Goal: Task Accomplishment & Management: Manage account settings

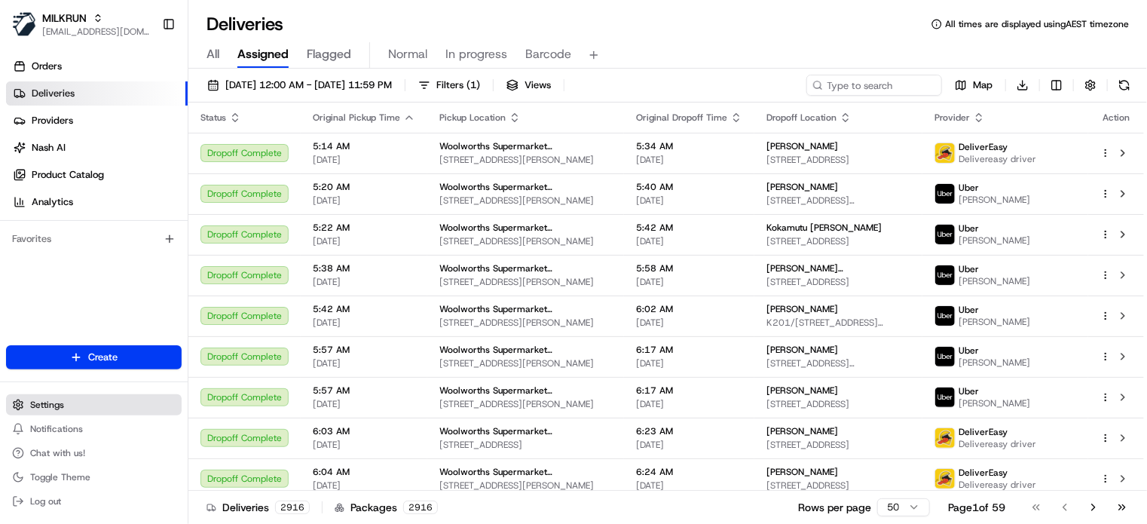
click at [87, 348] on button "Settings" at bounding box center [94, 404] width 176 height 21
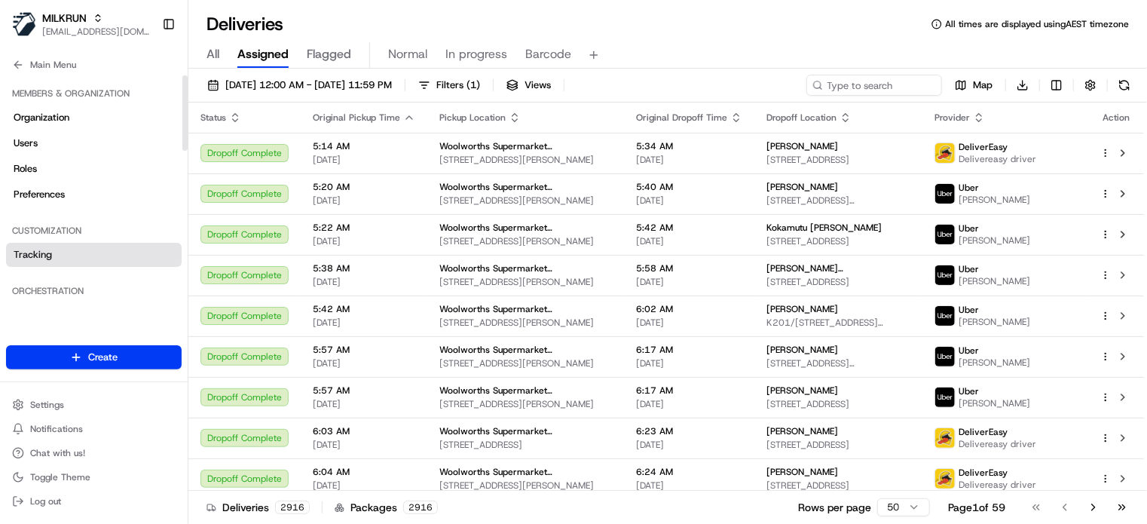
click at [29, 252] on span "Tracking" at bounding box center [33, 255] width 38 height 14
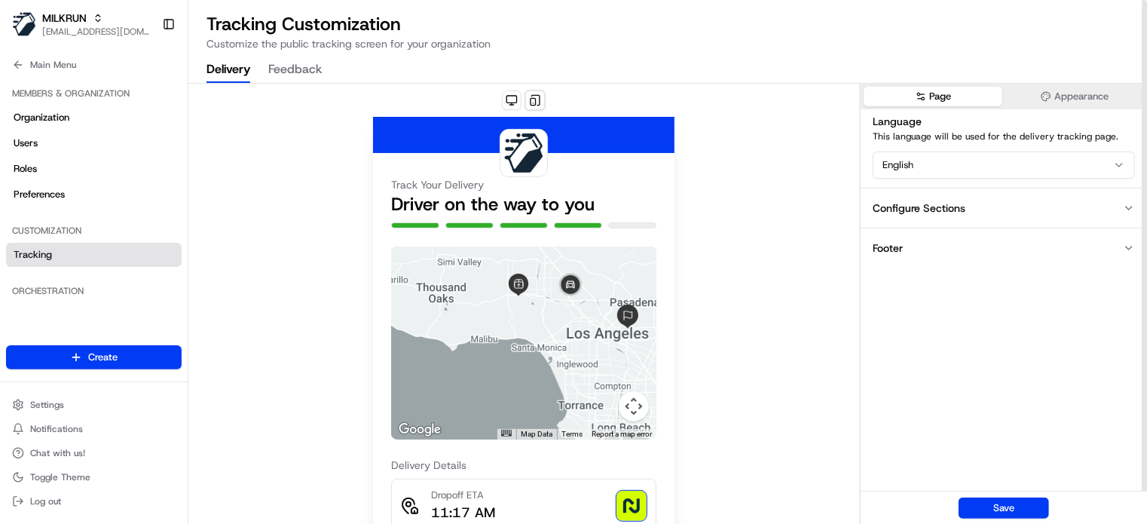
click at [306, 66] on button "Feedback" at bounding box center [294, 70] width 53 height 26
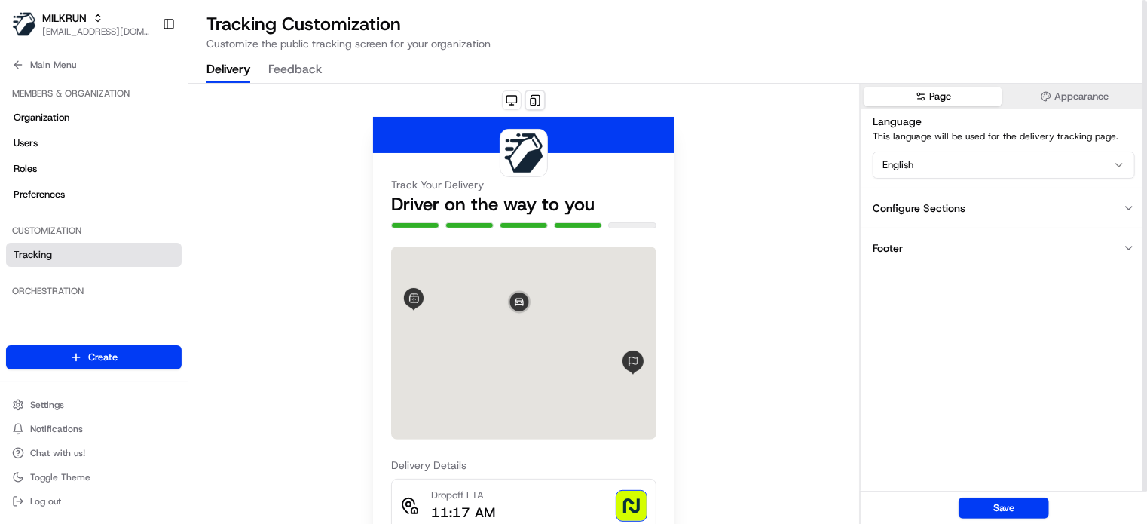
click at [233, 66] on button "Delivery" at bounding box center [228, 70] width 44 height 26
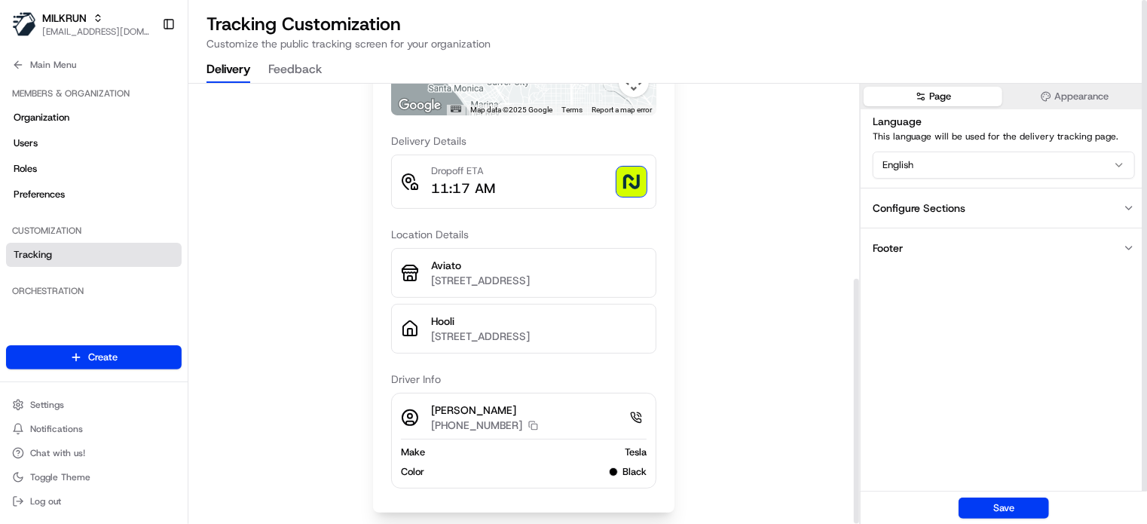
scroll to position [350, 0]
click at [764, 101] on button "Appearance" at bounding box center [1074, 97] width 139 height 20
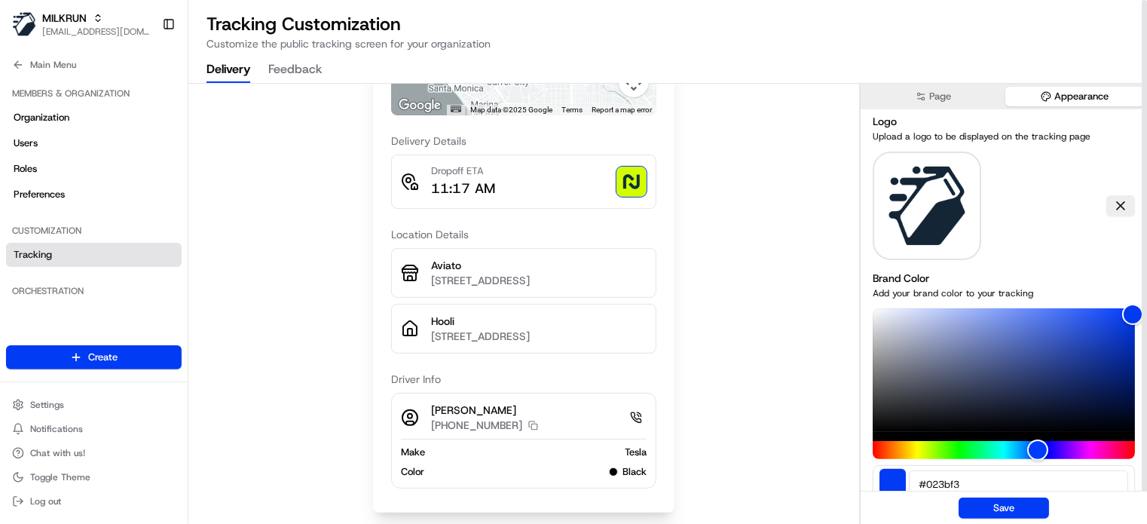
click at [764, 77] on div "Tracking Customization Customize the public tracking screen for your organizati…" at bounding box center [667, 262] width 958 height 524
click at [764, 81] on div "Tracking Customization Customize the public tracking screen for your organizati…" at bounding box center [667, 262] width 958 height 524
click at [764, 96] on button "Page" at bounding box center [932, 97] width 139 height 20
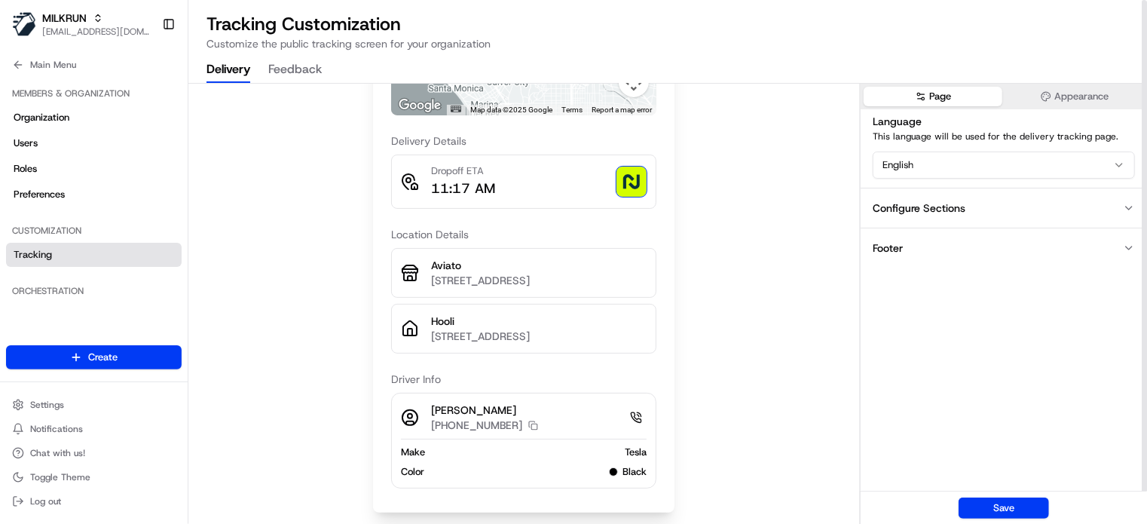
click at [764, 201] on div "Configure Sections" at bounding box center [918, 207] width 93 height 15
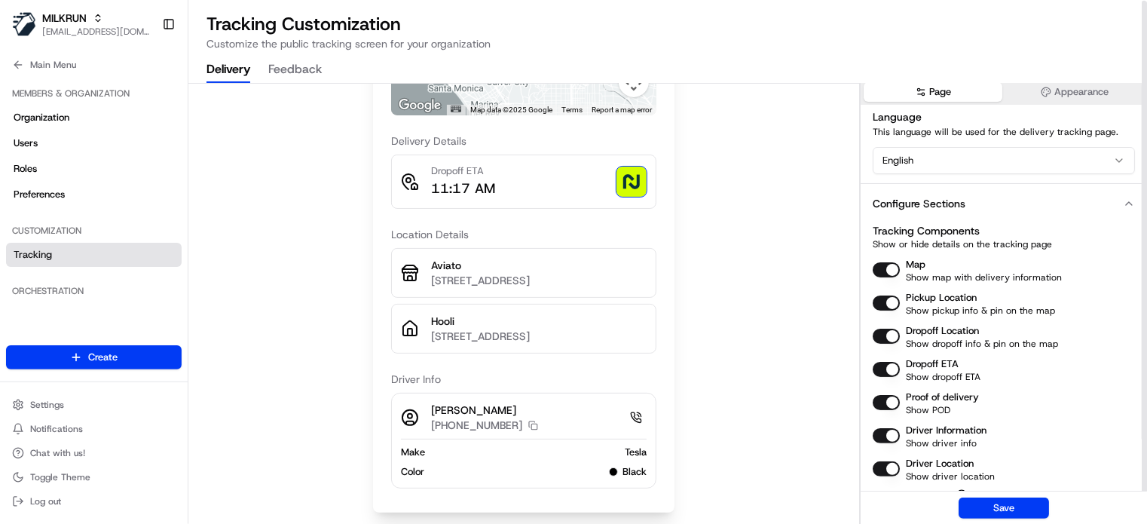
scroll to position [0, 0]
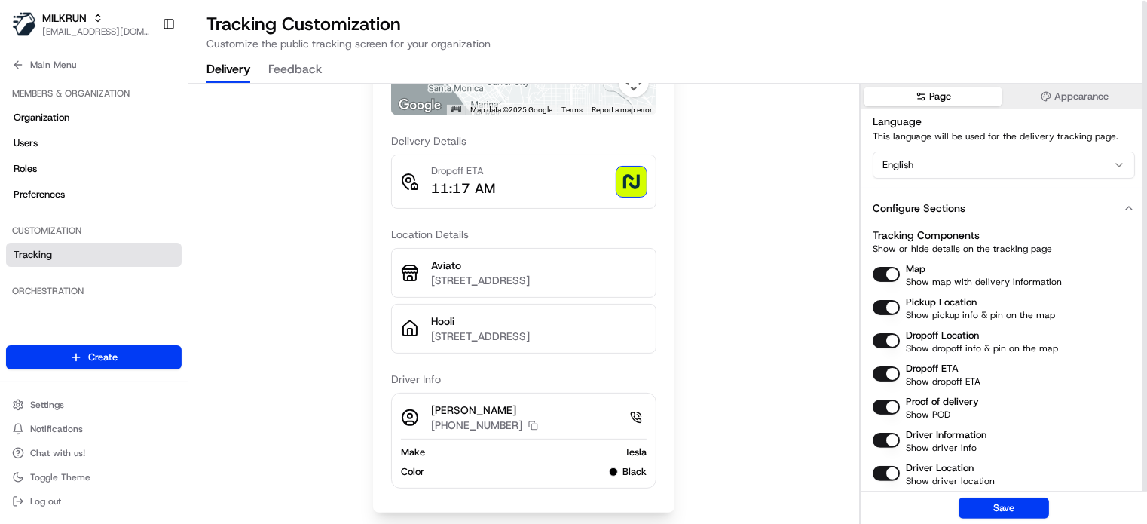
click at [764, 217] on button "Configure Sections" at bounding box center [1003, 208] width 286 height 40
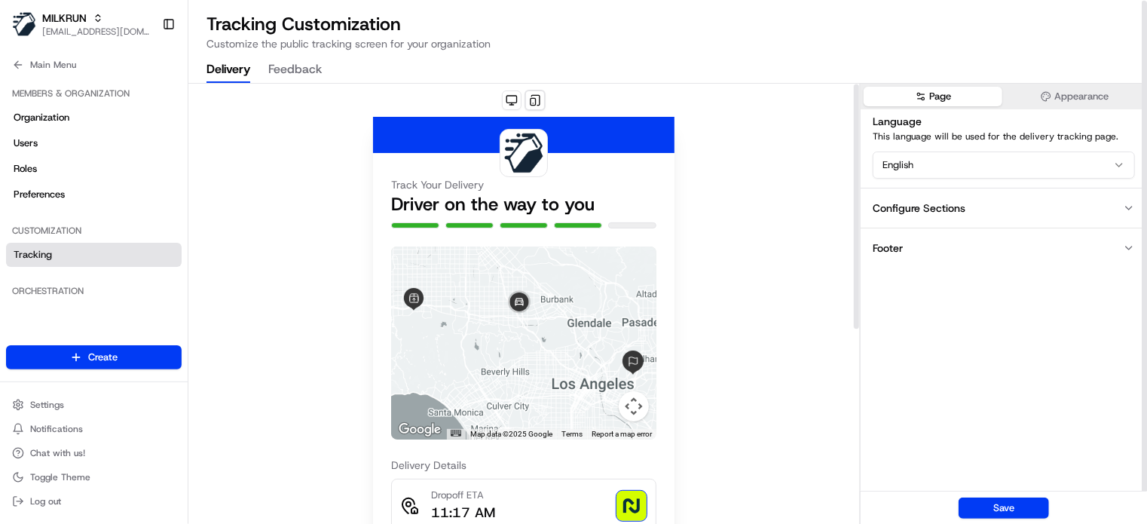
scroll to position [2, 0]
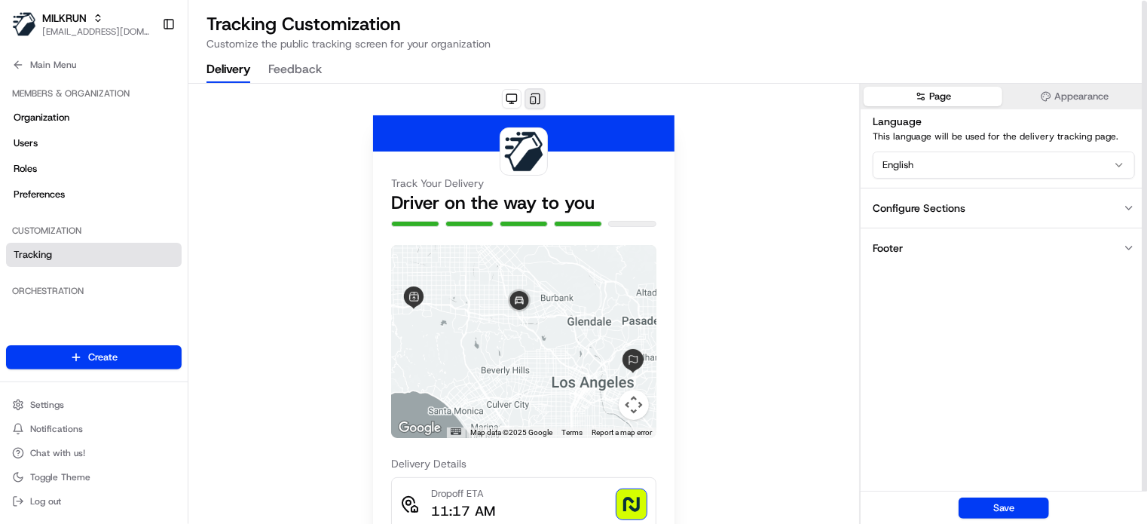
click at [539, 99] on button at bounding box center [534, 98] width 21 height 21
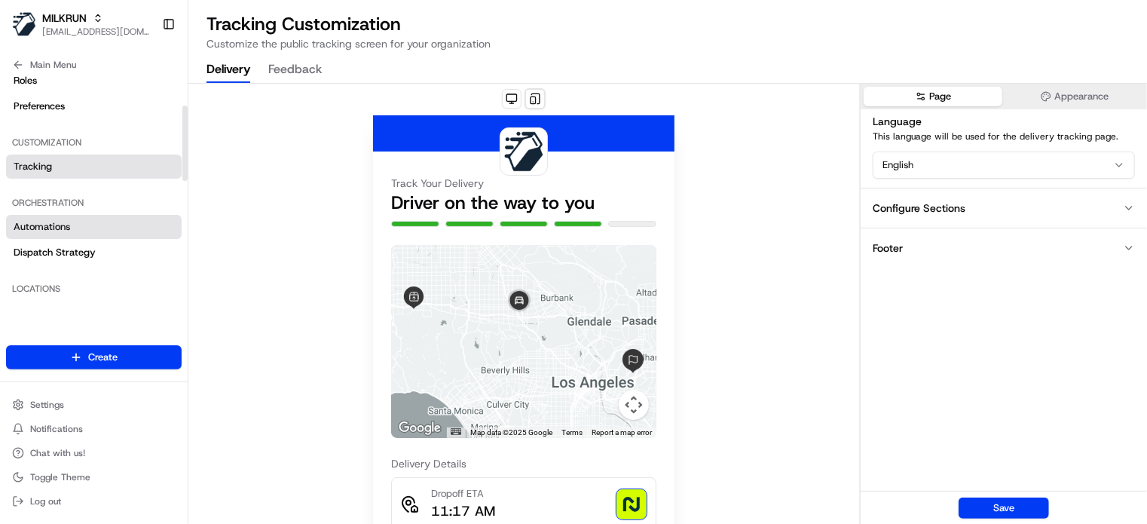
scroll to position [0, 0]
